Goal: Transaction & Acquisition: Purchase product/service

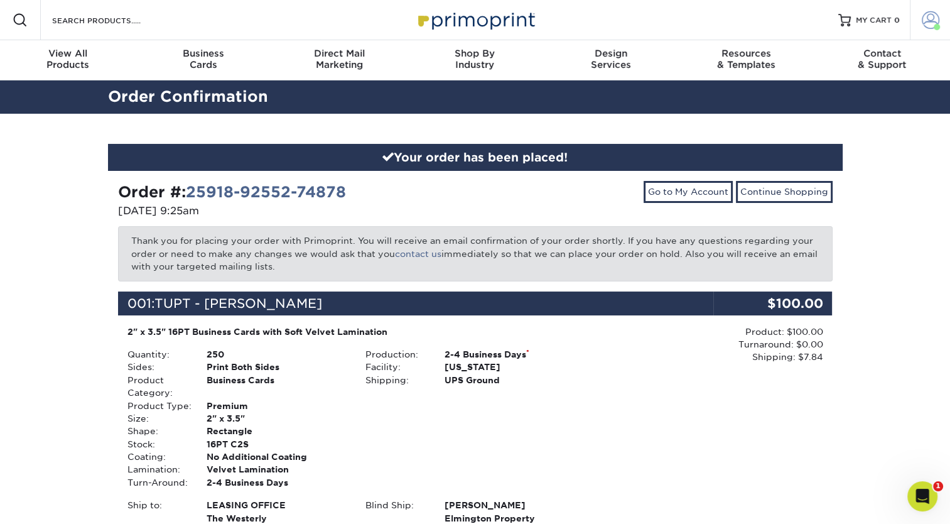
click at [926, 14] on span at bounding box center [931, 20] width 18 height 18
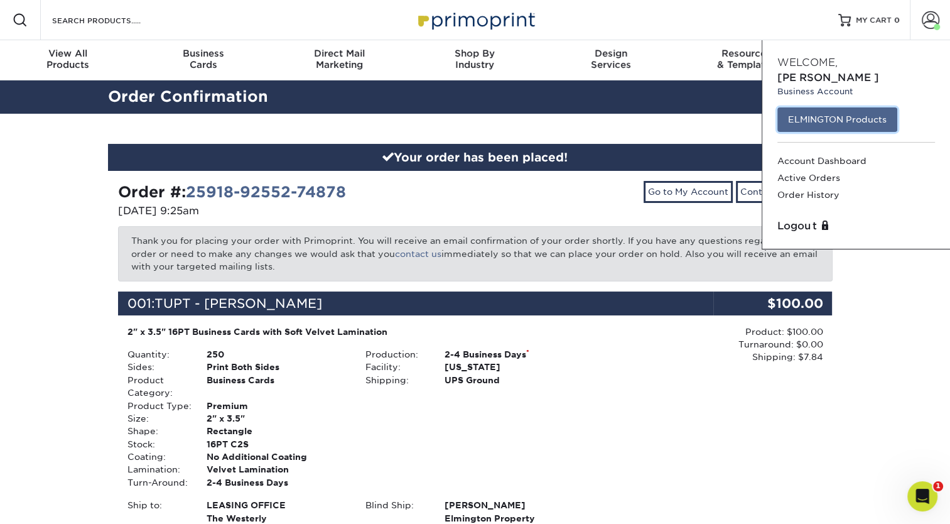
click at [810, 111] on link "ELMINGTON Products" at bounding box center [837, 119] width 120 height 24
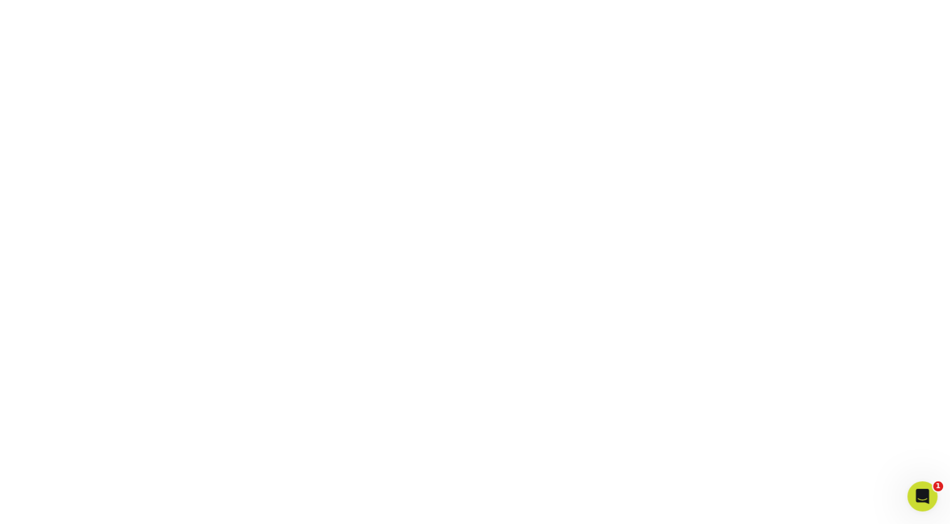
scroll to position [333, 0]
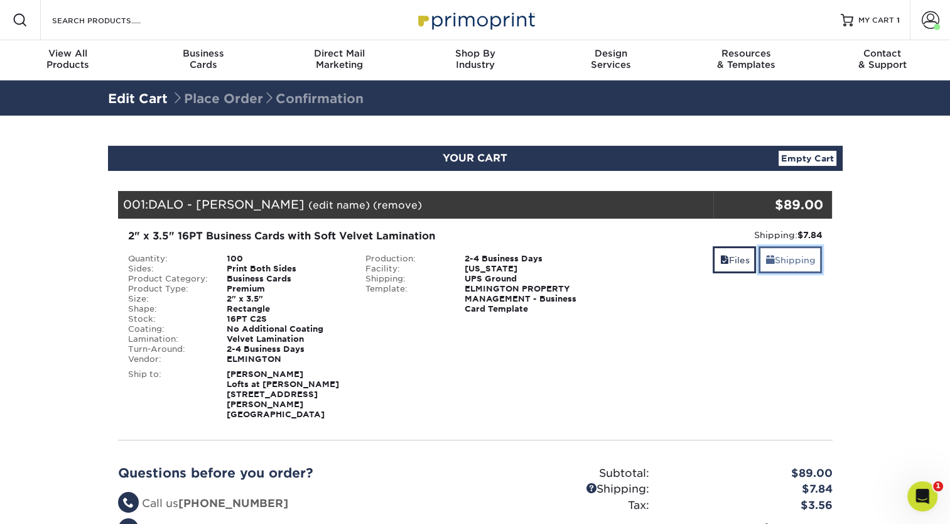
click at [800, 257] on link "Shipping" at bounding box center [789, 259] width 63 height 27
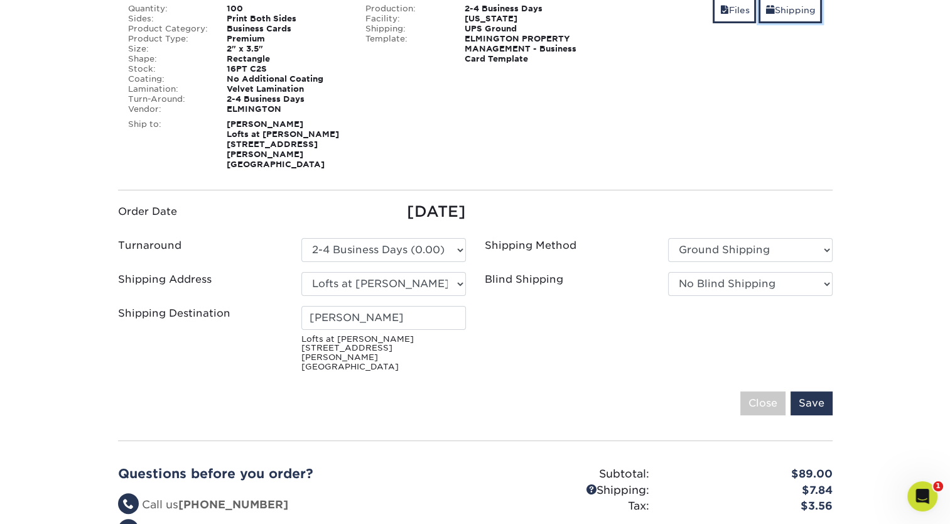
scroll to position [251, 0]
drag, startPoint x: 419, startPoint y: 304, endPoint x: 297, endPoint y: 305, distance: 122.4
click at [297, 305] on div "Zoe Love Chilton Lofts at Dallas Mills 415 Halsey Ave Ne Huntsville, AL 35801" at bounding box center [383, 338] width 183 height 66
type input "LEASING OFFICE"
click at [701, 242] on select "Please Select Ground Shipping 3 Day Shipping Service 2 Day Air Shipping Next Da…" at bounding box center [750, 249] width 164 height 24
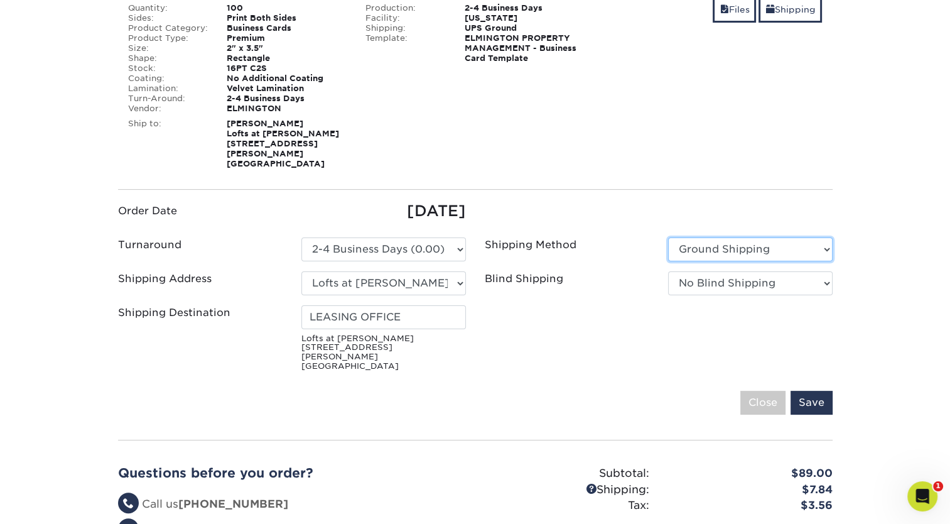
click at [668, 237] on select "Please Select Ground Shipping 3 Day Shipping Service 2 Day Air Shipping Next Da…" at bounding box center [750, 249] width 164 height 24
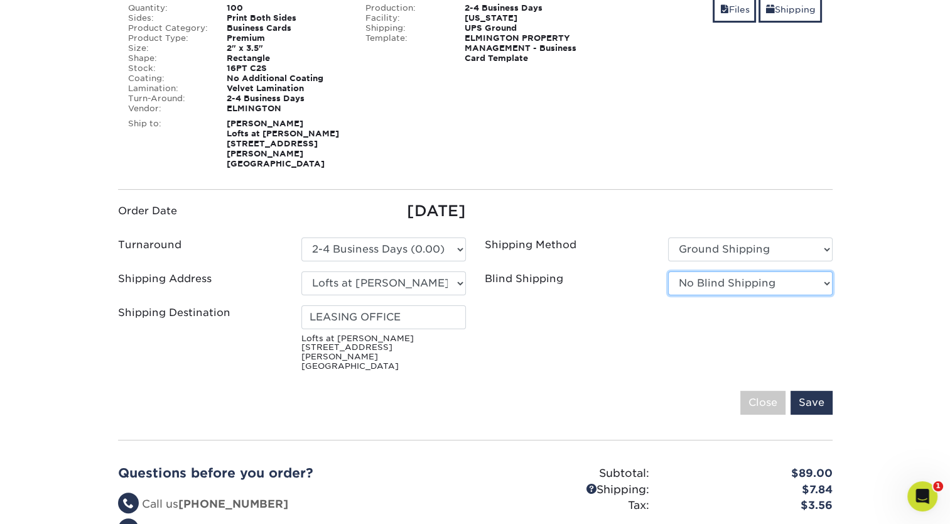
click at [707, 271] on select "No Blind Shipping Ivy Point Cinco Ranch 1104 Residence 12th & Wedgewood 780 Tow…" at bounding box center [750, 283] width 164 height 24
select select "279590"
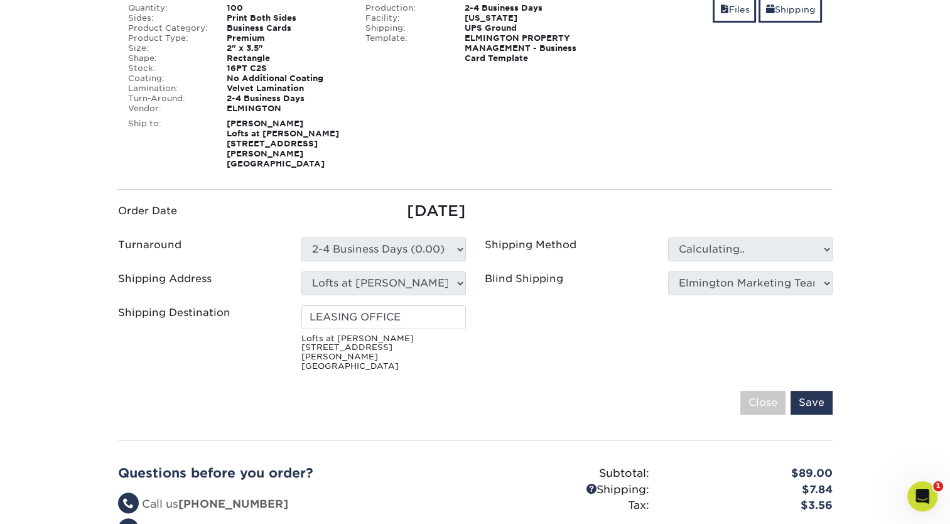
type input "Zoe Love Chilton"
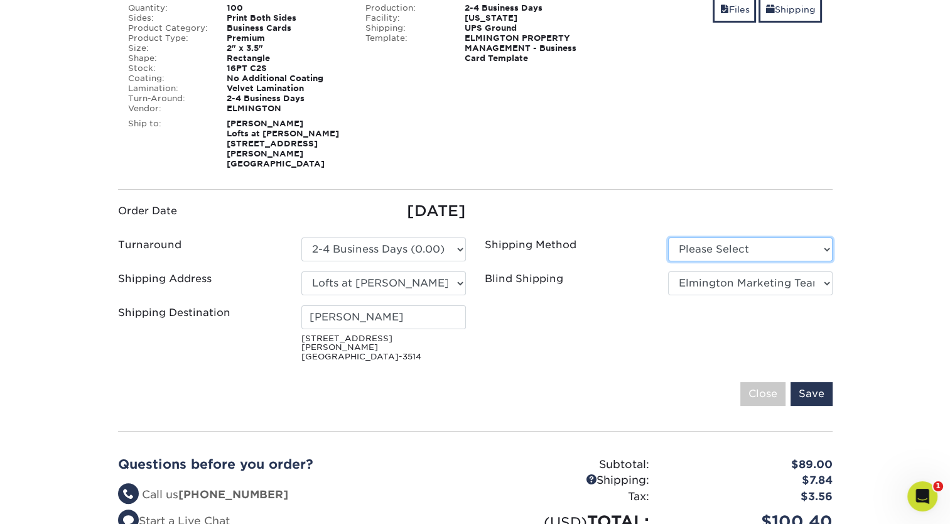
click at [714, 245] on select "Please Select Ground Shipping (+$7.84) 3 Day Shipping Service (+$20.04)" at bounding box center [750, 249] width 164 height 24
select select "03"
click at [668, 237] on select "Please Select Ground Shipping (+$7.84) 3 Day Shipping Service (+$20.04)" at bounding box center [750, 249] width 164 height 24
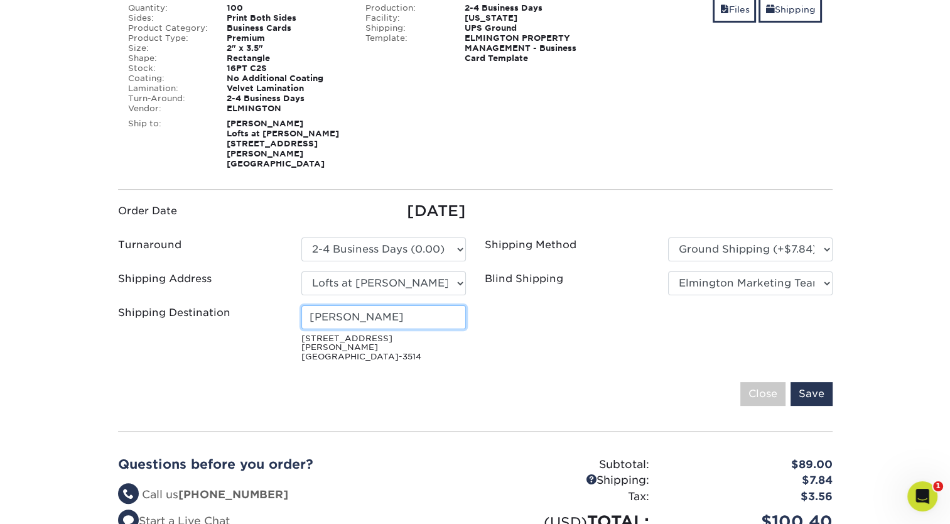
click at [414, 306] on input "Zoe Love Chilton" at bounding box center [383, 317] width 164 height 24
type input "LEASING OFFICE"
click at [806, 382] on input "Save" at bounding box center [811, 394] width 42 height 24
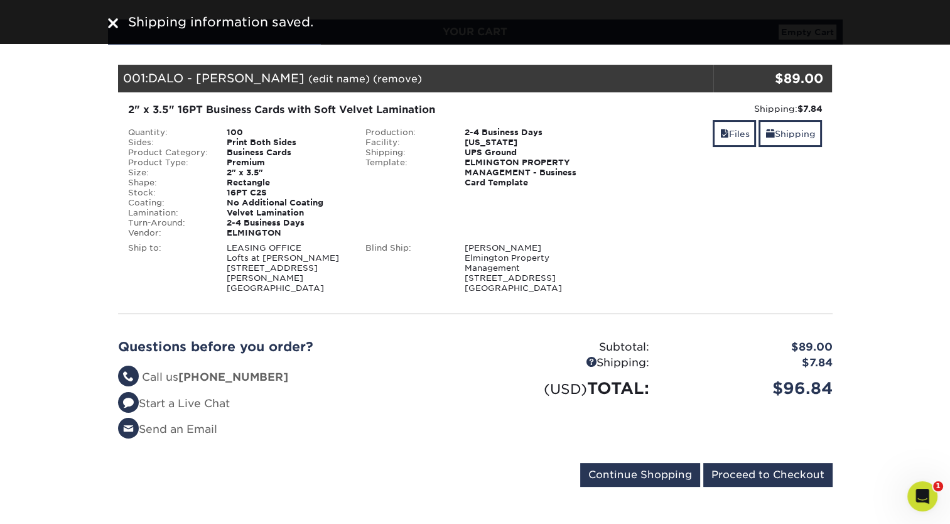
scroll to position [126, 0]
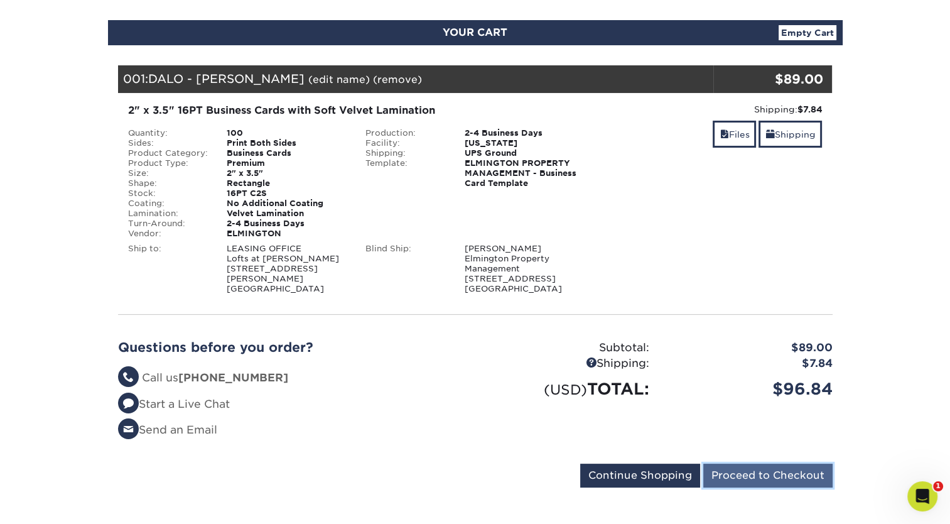
click at [757, 478] on input "Proceed to Checkout" at bounding box center [767, 475] width 129 height 24
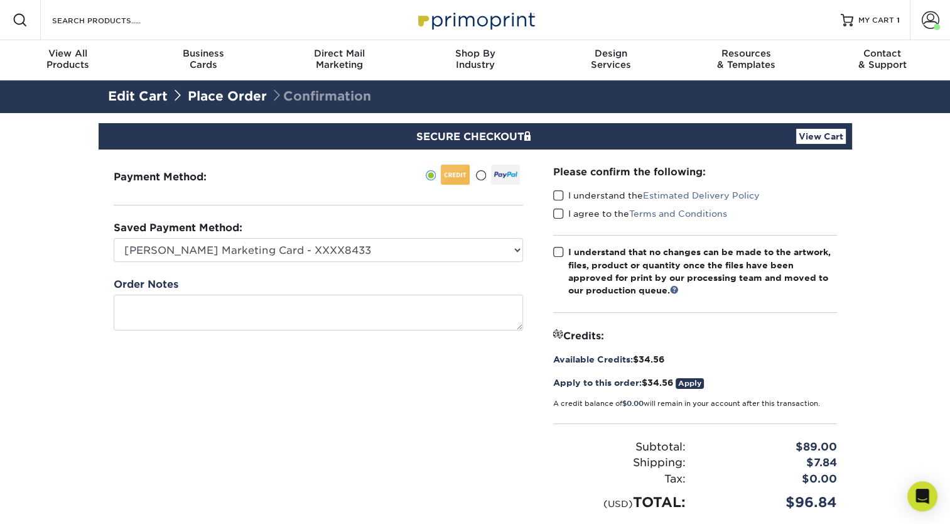
click at [556, 193] on span at bounding box center [558, 196] width 11 height 12
click at [0, 0] on input "I understand the Estimated Delivery Policy" at bounding box center [0, 0] width 0 height 0
click at [555, 214] on span at bounding box center [558, 214] width 11 height 12
click at [0, 0] on input "I agree to the Terms and Conditions" at bounding box center [0, 0] width 0 height 0
click at [555, 255] on span at bounding box center [558, 252] width 11 height 12
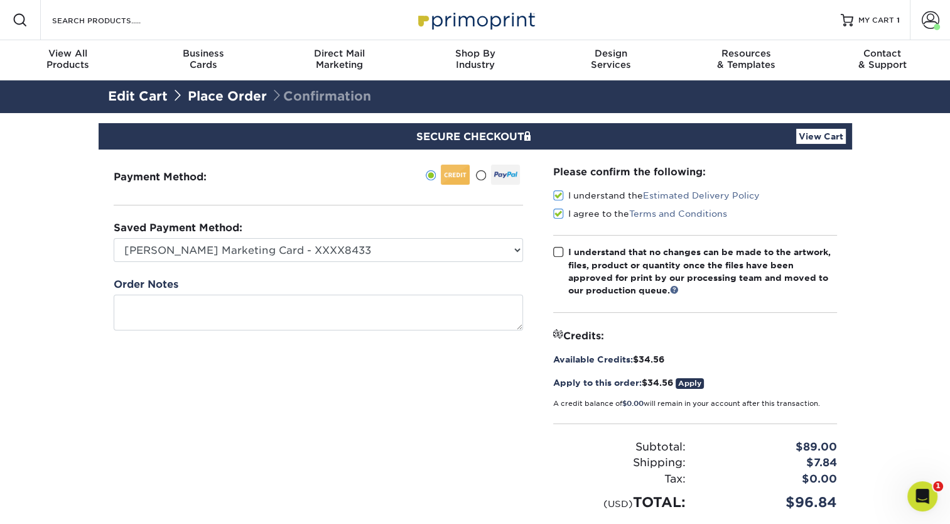
click at [0, 0] on input "I understand that no changes can be made to the artwork, files, product or quan…" at bounding box center [0, 0] width 0 height 0
click at [693, 383] on link "Apply" at bounding box center [690, 383] width 28 height 11
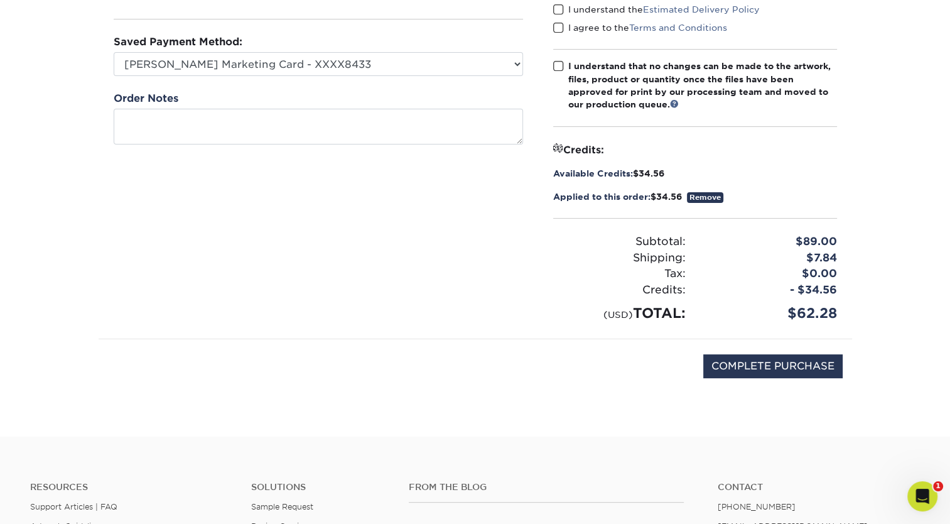
scroll to position [187, 0]
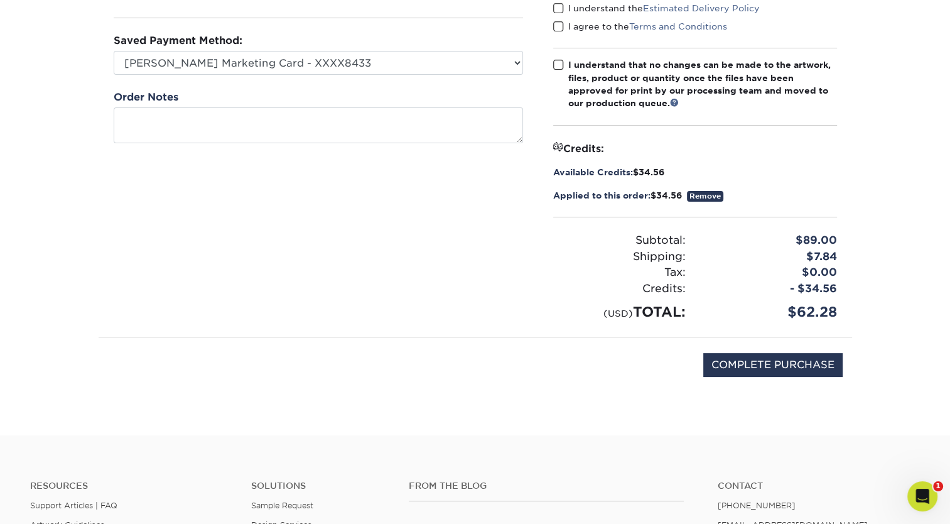
click at [702, 198] on link "Remove" at bounding box center [705, 196] width 36 height 11
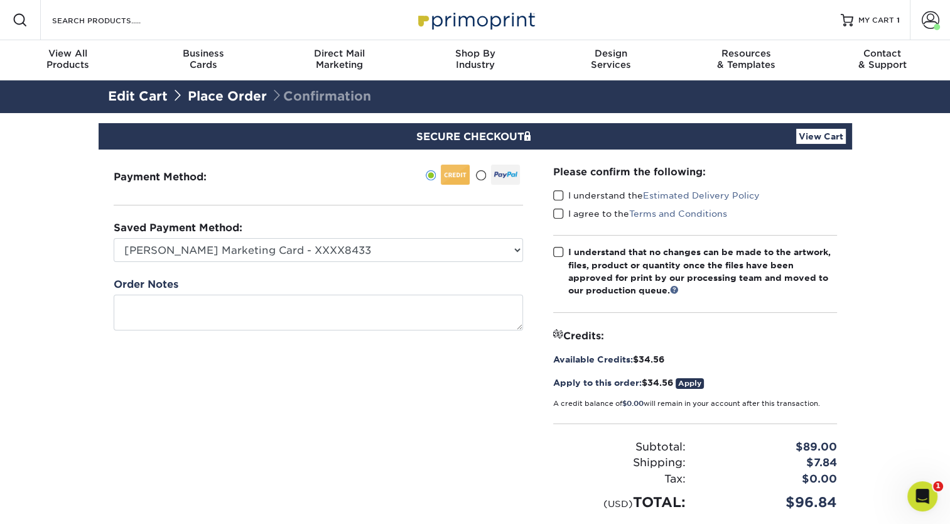
click at [559, 196] on span at bounding box center [558, 196] width 11 height 12
click at [0, 0] on input "I understand the Estimated Delivery Policy" at bounding box center [0, 0] width 0 height 0
click at [558, 213] on span at bounding box center [558, 214] width 11 height 12
click at [0, 0] on input "I agree to the Terms and Conditions" at bounding box center [0, 0] width 0 height 0
click at [555, 252] on span at bounding box center [558, 252] width 11 height 12
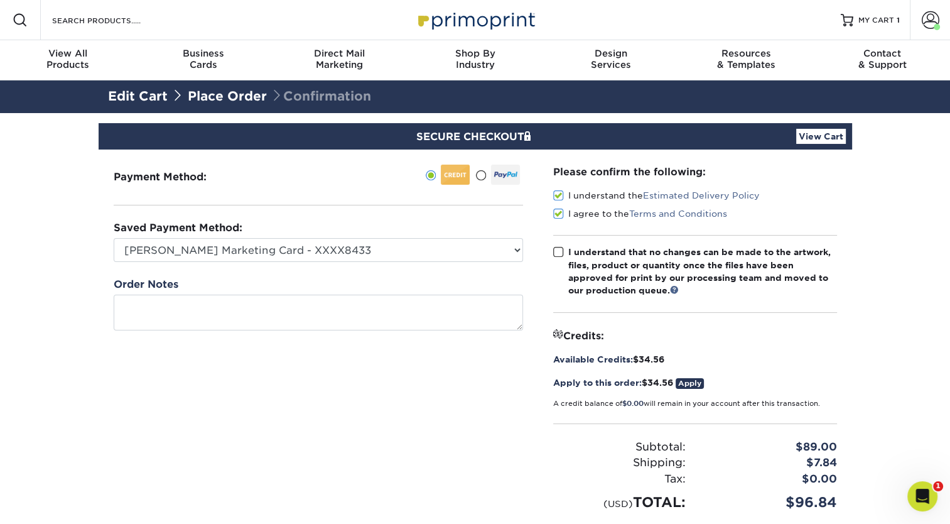
click at [0, 0] on input "I understand that no changes can be made to the artwork, files, product or quan…" at bounding box center [0, 0] width 0 height 0
click at [692, 383] on link "Apply" at bounding box center [690, 383] width 28 height 11
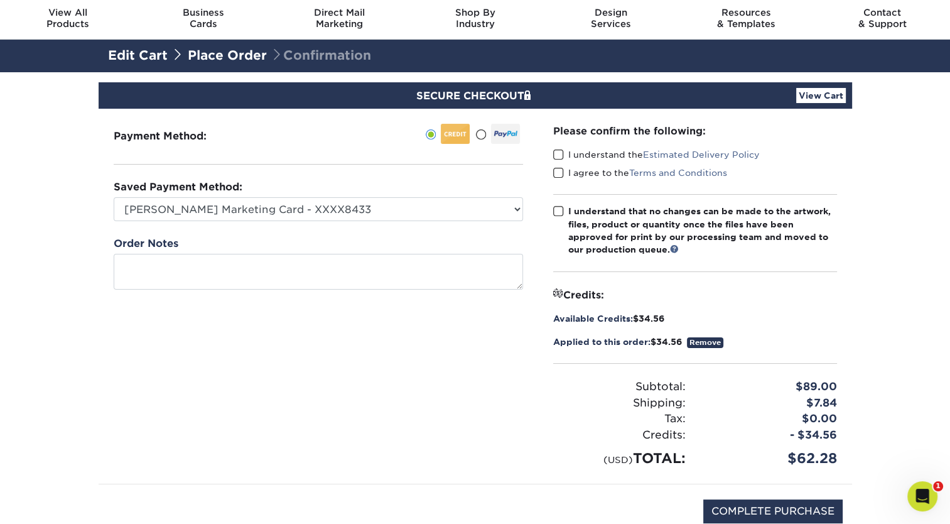
scroll to position [40, 0]
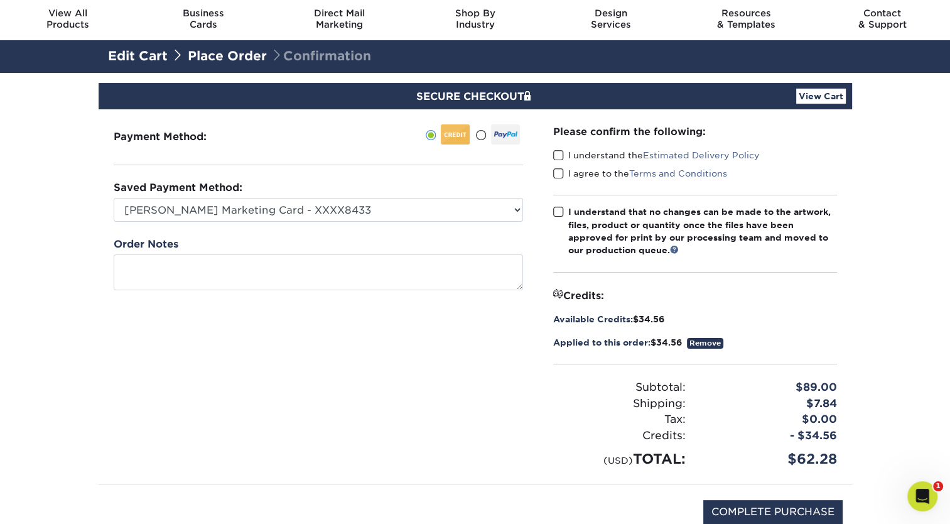
click at [555, 152] on span at bounding box center [558, 155] width 11 height 12
click at [0, 0] on input "I understand the Estimated Delivery Policy" at bounding box center [0, 0] width 0 height 0
click at [556, 171] on span at bounding box center [558, 174] width 11 height 12
click at [0, 0] on input "I agree to the Terms and Conditions" at bounding box center [0, 0] width 0 height 0
click at [555, 207] on span at bounding box center [558, 212] width 11 height 12
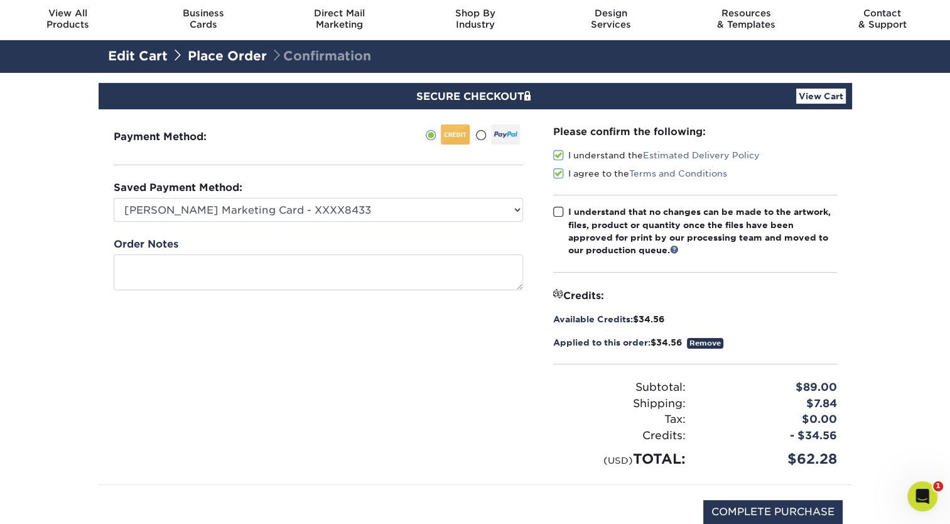
click at [0, 0] on input "I understand that no changes can be made to the artwork, files, product or quan…" at bounding box center [0, 0] width 0 height 0
click at [753, 512] on input "COMPLETE PURCHASE" at bounding box center [772, 512] width 139 height 24
type input "PROCESSING, PLEASE WAIT..."
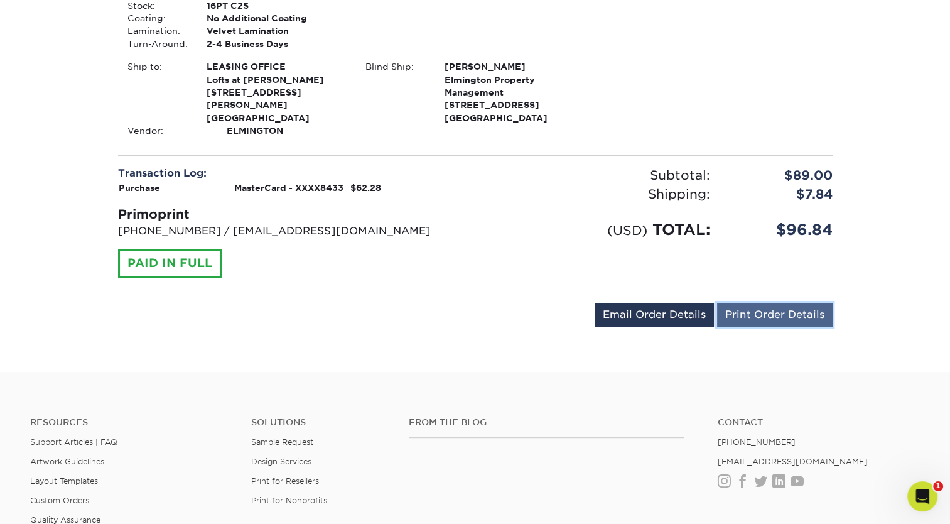
scroll to position [439, 0]
drag, startPoint x: 767, startPoint y: 314, endPoint x: 824, endPoint y: 239, distance: 94.6
click at [767, 314] on link "Print Order Details" at bounding box center [775, 314] width 116 height 24
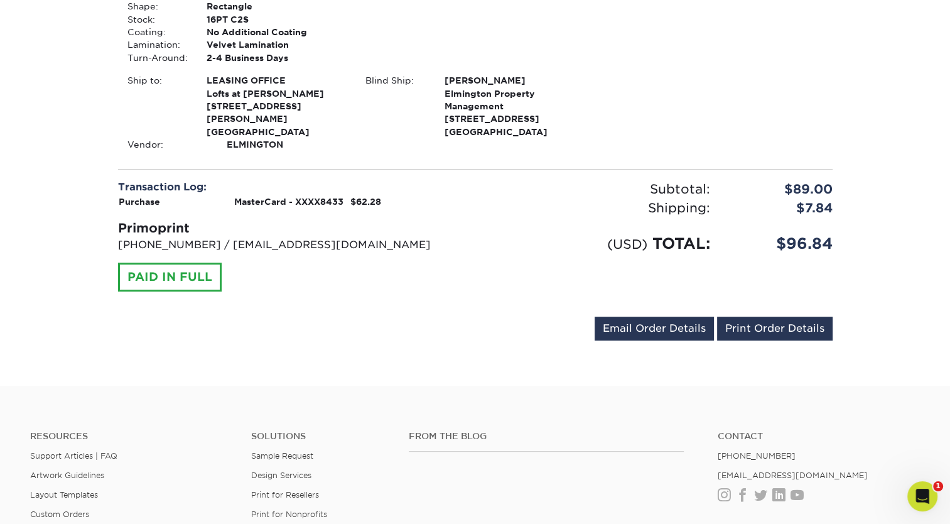
click at [469, 291] on div "Transaction Log: Purchase MasterCard - XXXX8433 $62.28 Primoprint 704-837-7757 …" at bounding box center [475, 243] width 733 height 127
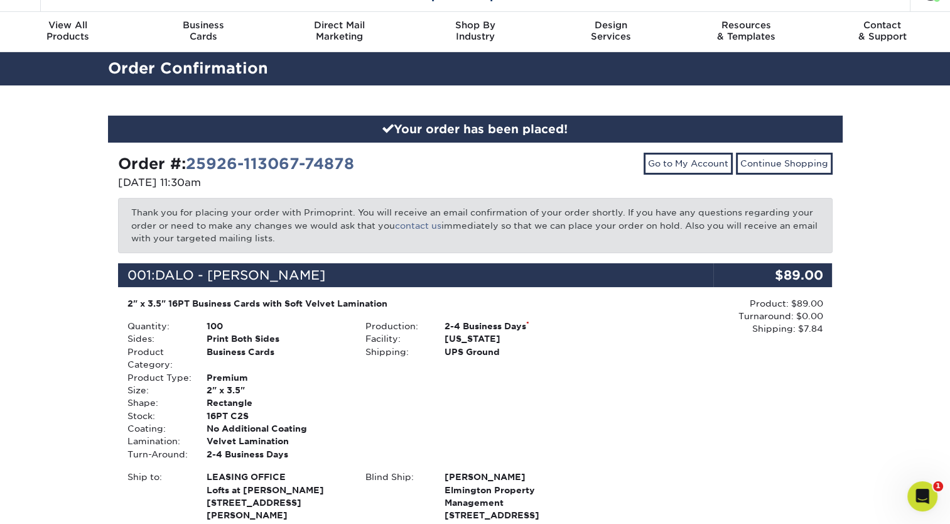
scroll to position [0, 0]
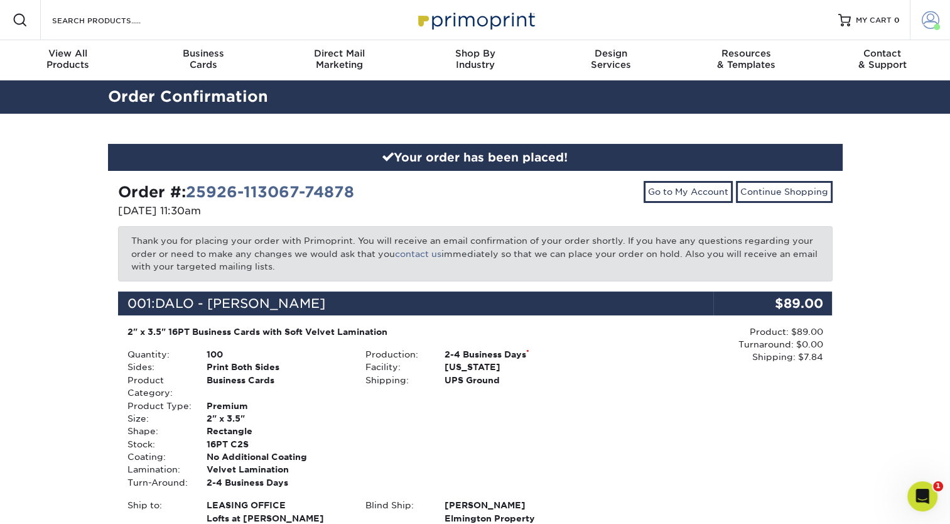
click at [922, 23] on span at bounding box center [931, 20] width 18 height 18
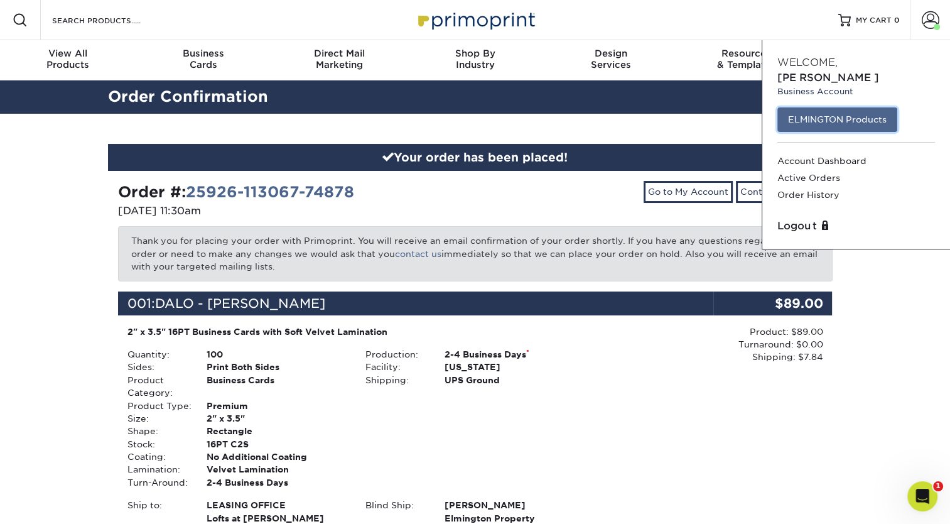
click at [814, 107] on link "ELMINGTON Products" at bounding box center [837, 119] width 120 height 24
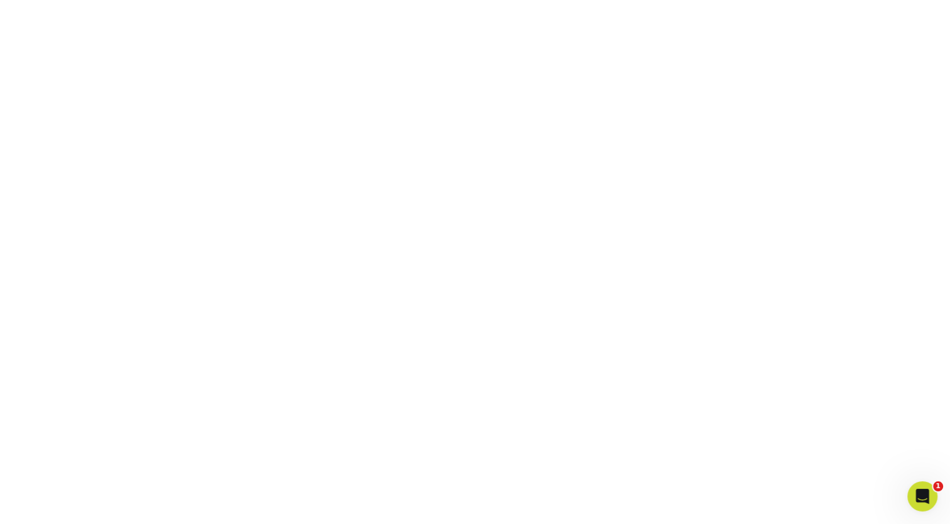
scroll to position [321, 0]
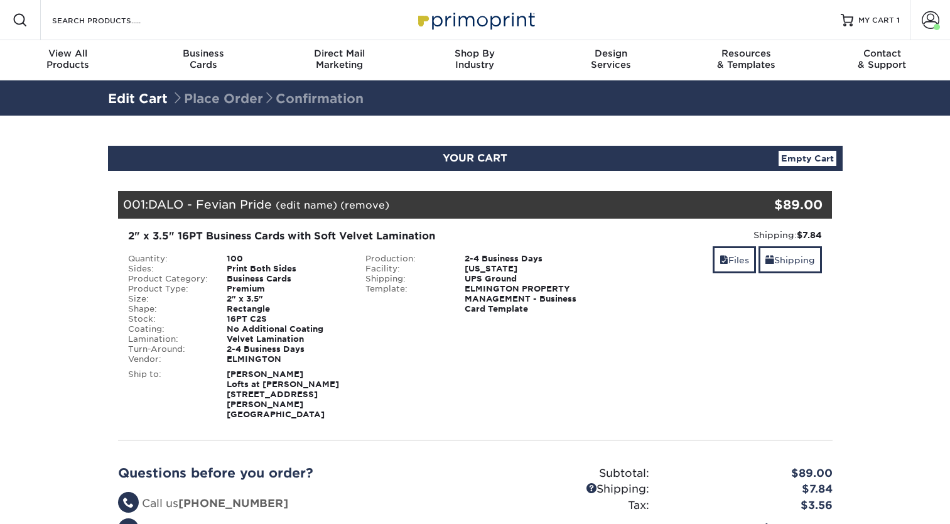
select select "280033"
click at [793, 254] on link "Shipping" at bounding box center [789, 259] width 63 height 27
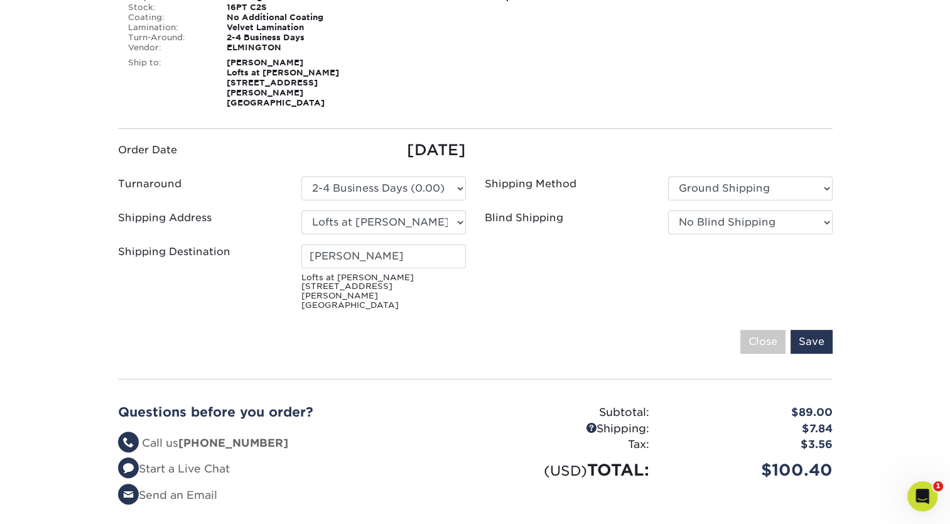
scroll to position [313, 0]
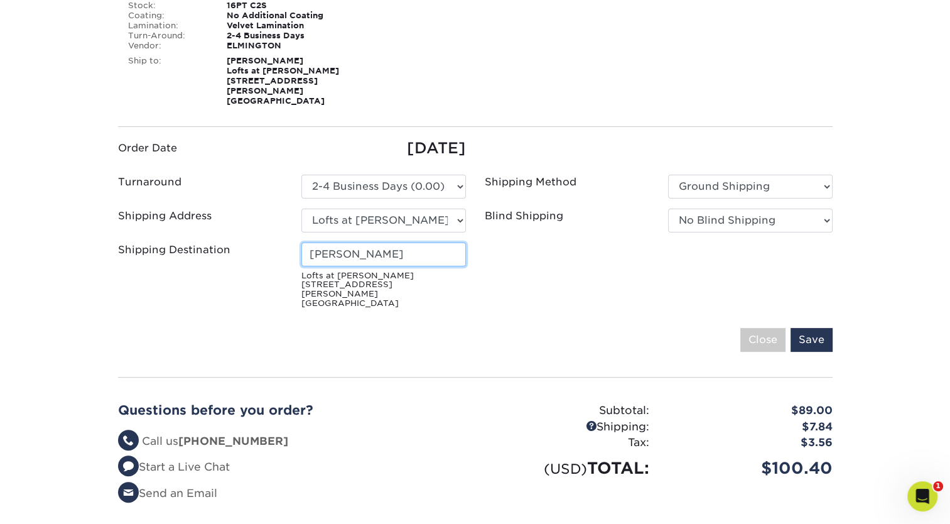
click at [391, 243] on input "Zoe Love Chilton" at bounding box center [383, 254] width 164 height 24
type input "LEASING OFFICE"
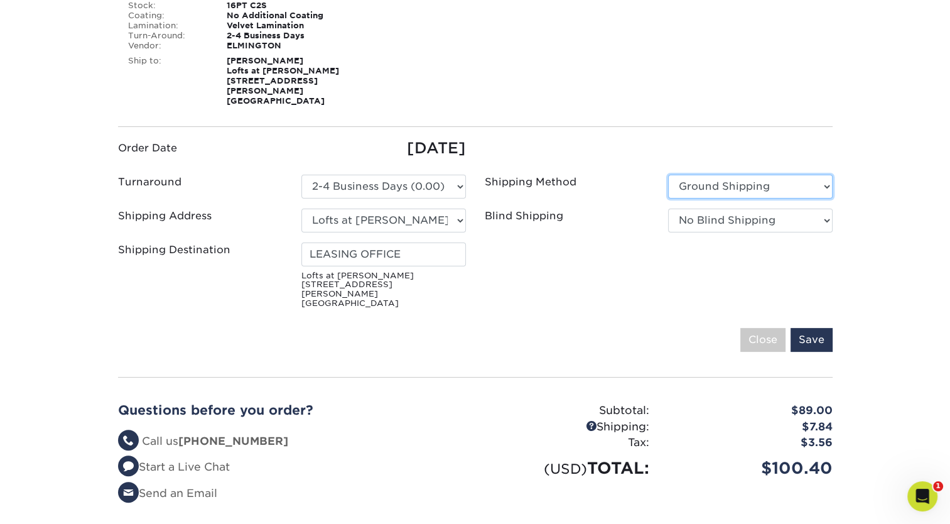
click at [691, 185] on select "Please Select Ground Shipping 3 Day Shipping Service 2 Day Air Shipping Next Da…" at bounding box center [750, 187] width 164 height 24
click at [695, 211] on select "No Blind Shipping Ivy Point Cinco Ranch 1104 Residence 12th & Wedgewood 780 Tow…" at bounding box center [750, 220] width 164 height 24
select select "279590"
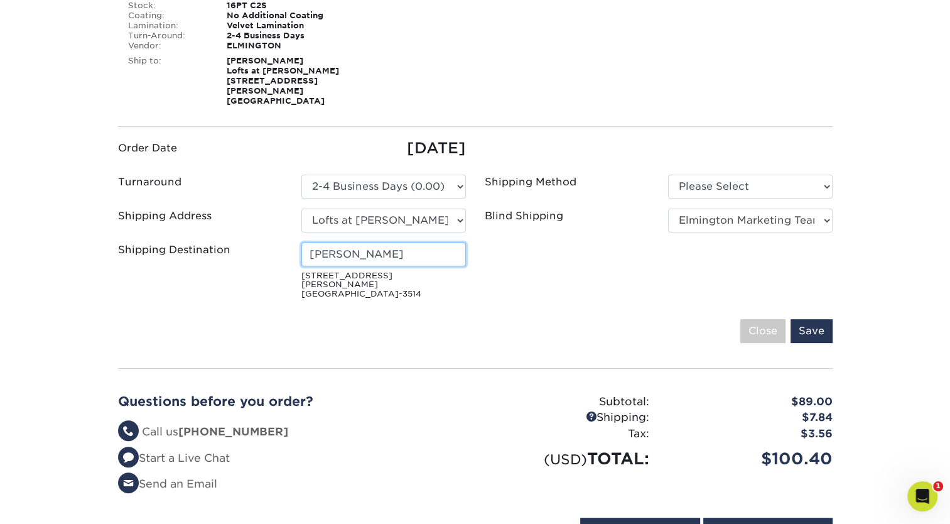
click at [406, 242] on input "Zoe Love Chilton" at bounding box center [383, 254] width 164 height 24
type input "LEASING OFFICE"
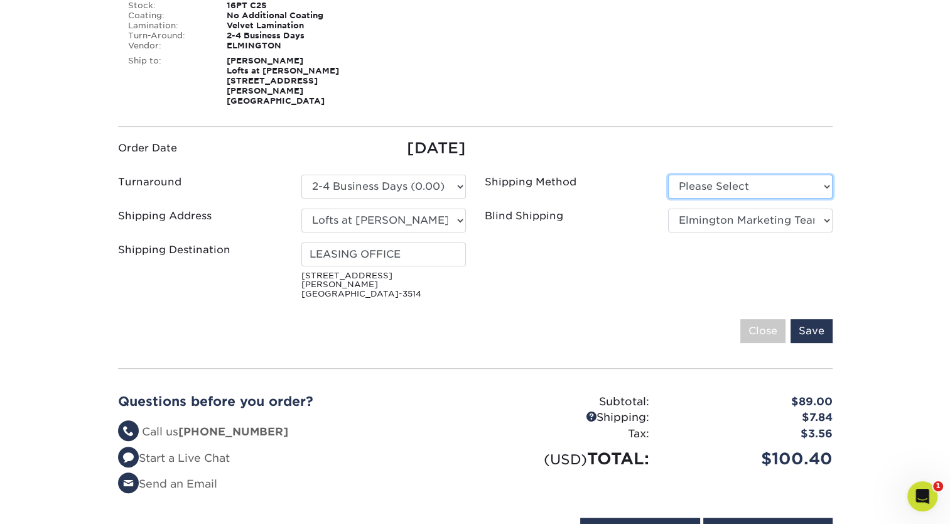
click at [701, 180] on select "Please Select Ground Shipping (+$7.84) 3 Day Shipping Service (+$20.04)" at bounding box center [750, 187] width 164 height 24
select select "03"
click at [668, 175] on select "Please Select Ground Shipping (+$7.84) 3 Day Shipping Service (+$20.04)" at bounding box center [750, 187] width 164 height 24
click at [806, 319] on input "Save" at bounding box center [811, 331] width 42 height 24
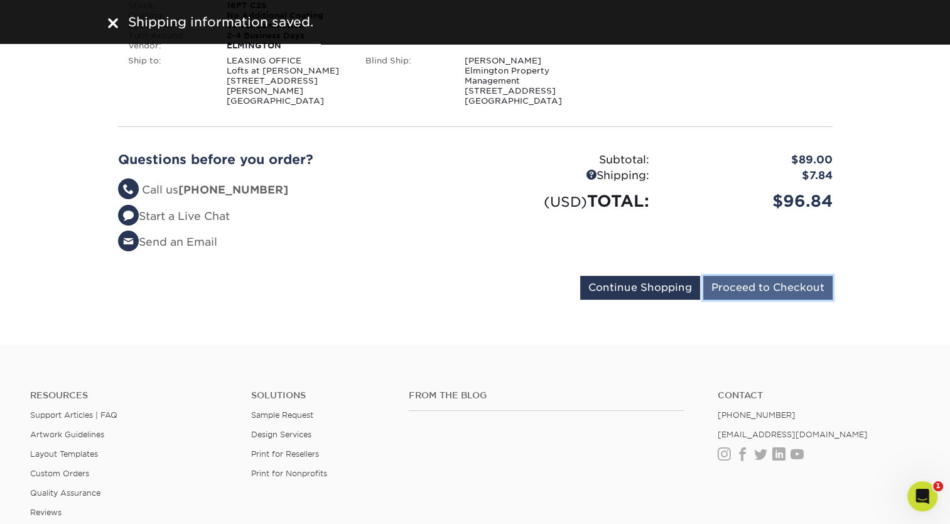
click at [787, 286] on input "Proceed to Checkout" at bounding box center [767, 288] width 129 height 24
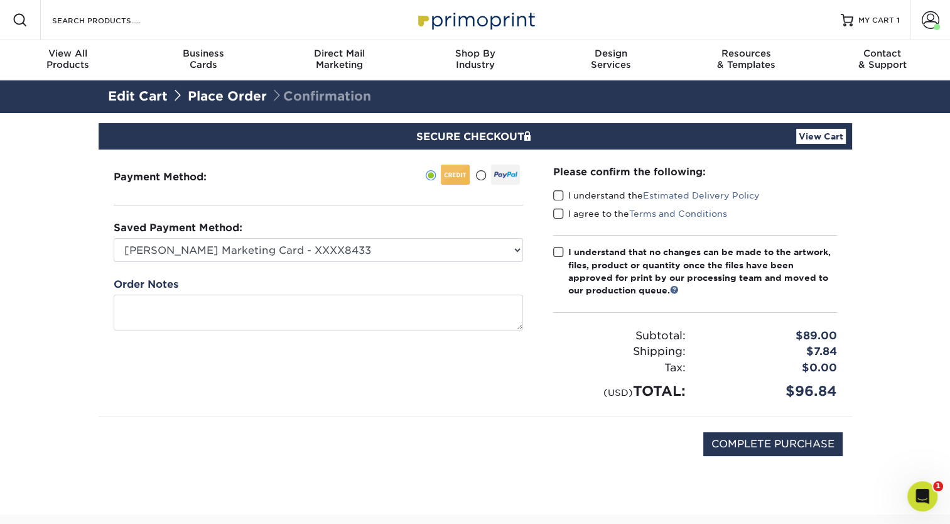
click at [556, 193] on span at bounding box center [558, 196] width 11 height 12
click at [0, 0] on input "I understand the Estimated Delivery Policy" at bounding box center [0, 0] width 0 height 0
click at [559, 212] on span at bounding box center [558, 214] width 11 height 12
click at [0, 0] on input "I agree to the Terms and Conditions" at bounding box center [0, 0] width 0 height 0
click at [556, 255] on span at bounding box center [558, 252] width 11 height 12
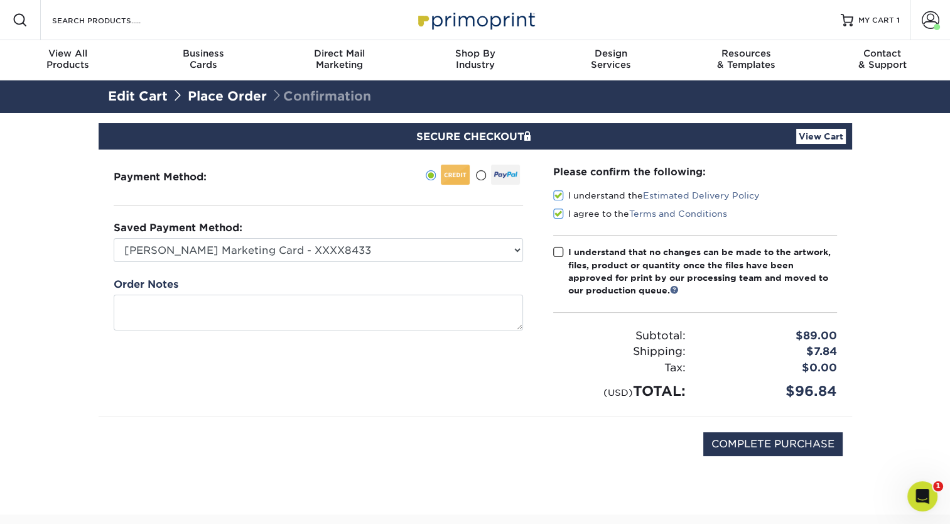
click at [0, 0] on input "I understand that no changes can be made to the artwork, files, product or quan…" at bounding box center [0, 0] width 0 height 0
click at [731, 439] on input "COMPLETE PURCHASE" at bounding box center [772, 444] width 139 height 24
type input "PROCESSING, PLEASE WAIT..."
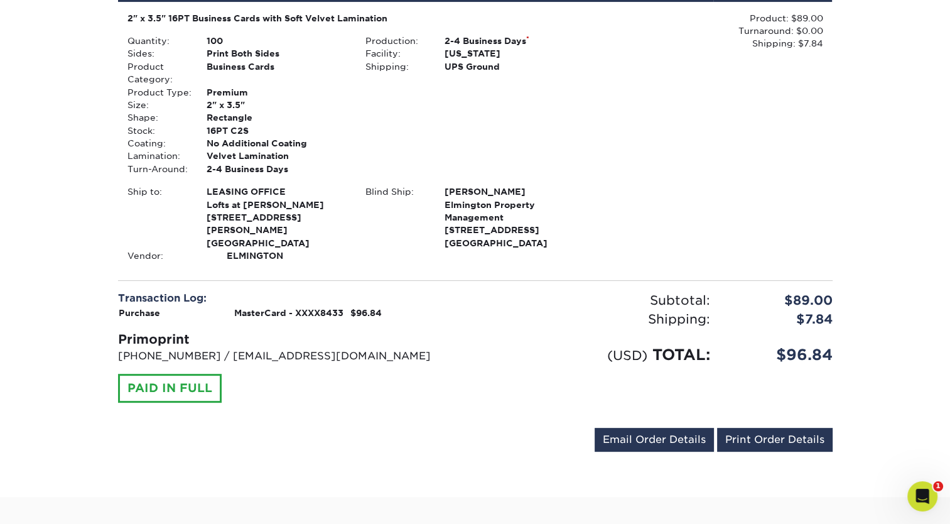
scroll to position [314, 0]
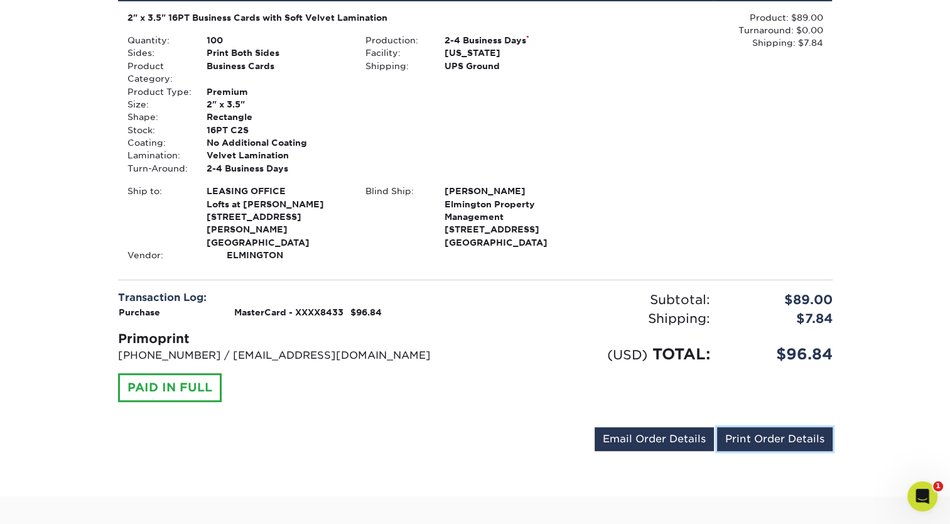
drag, startPoint x: 745, startPoint y: 437, endPoint x: 817, endPoint y: 234, distance: 215.6
click at [745, 437] on link "Print Order Details" at bounding box center [775, 439] width 116 height 24
click at [563, 162] on div "Production: 2-4 Business Days * Facility: [US_STATE] Shipping: UPS Ground" at bounding box center [475, 104] width 238 height 141
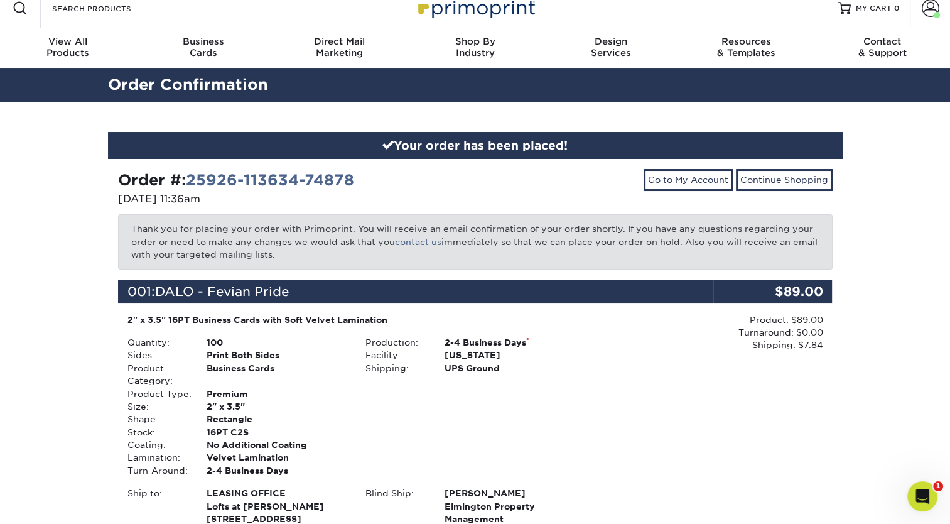
scroll to position [0, 0]
